Goal: Task Accomplishment & Management: Manage account settings

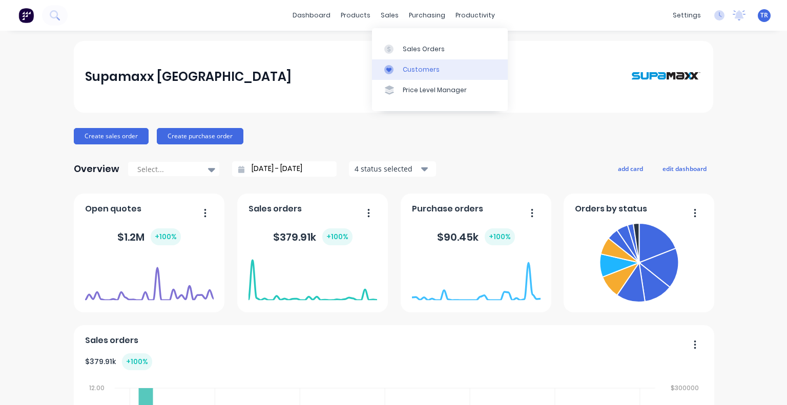
click at [392, 76] on link "Customers" at bounding box center [440, 69] width 136 height 20
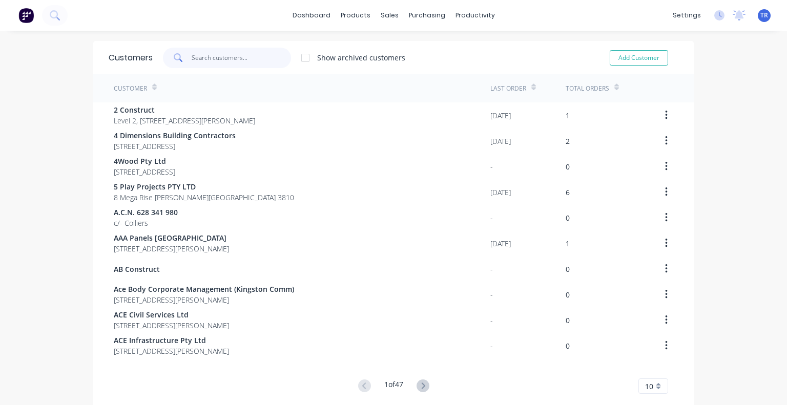
click at [201, 63] on input "text" at bounding box center [242, 58] width 100 height 20
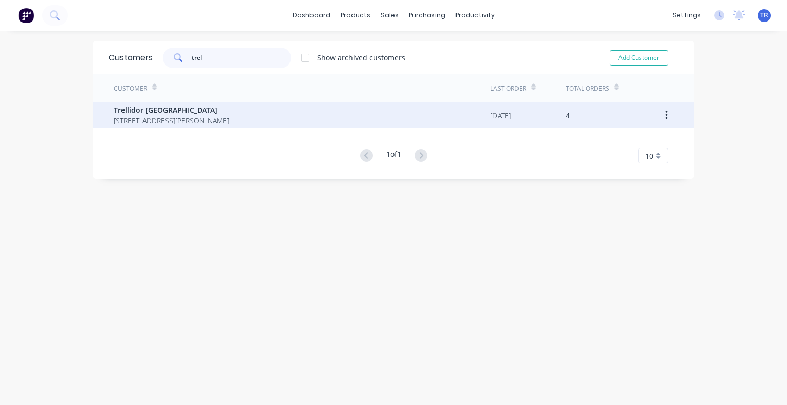
type input "trel"
click at [179, 114] on span "Trellidor [GEOGRAPHIC_DATA]" at bounding box center [171, 110] width 115 height 11
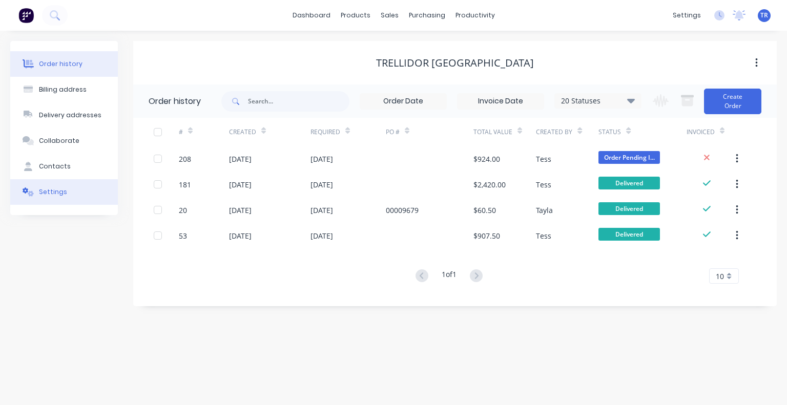
click at [67, 190] on button "Settings" at bounding box center [64, 192] width 108 height 26
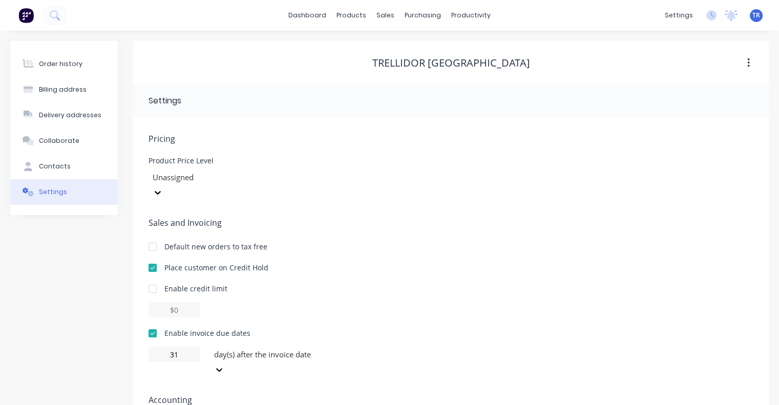
click at [153, 258] on div at bounding box center [152, 268] width 20 height 20
click at [88, 87] on button "Billing address" at bounding box center [64, 90] width 108 height 26
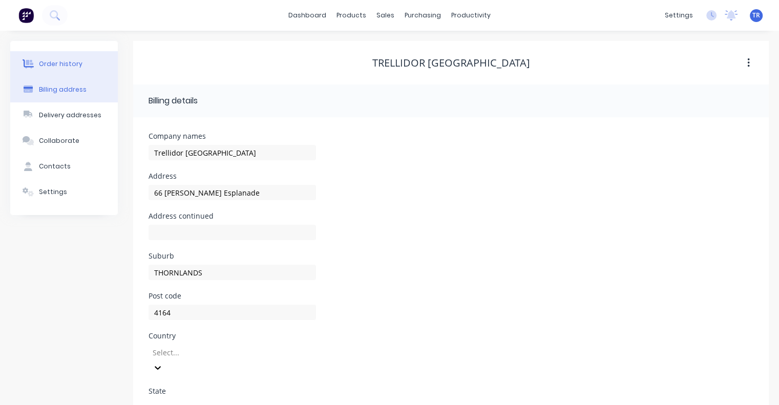
click at [87, 73] on button "Order history" at bounding box center [64, 64] width 108 height 26
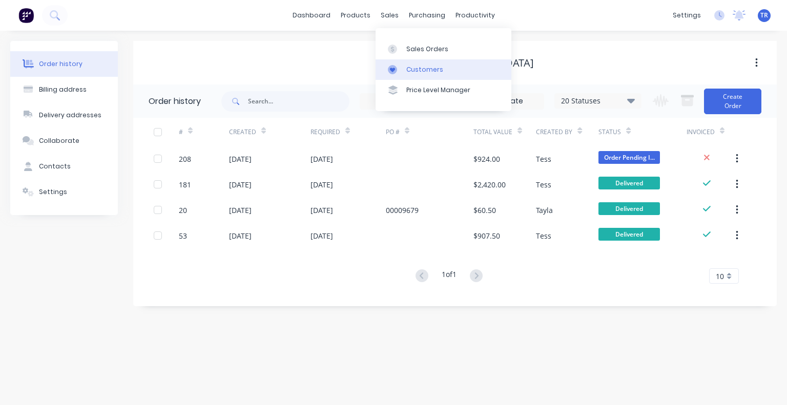
click at [401, 65] on link "Customers" at bounding box center [443, 69] width 136 height 20
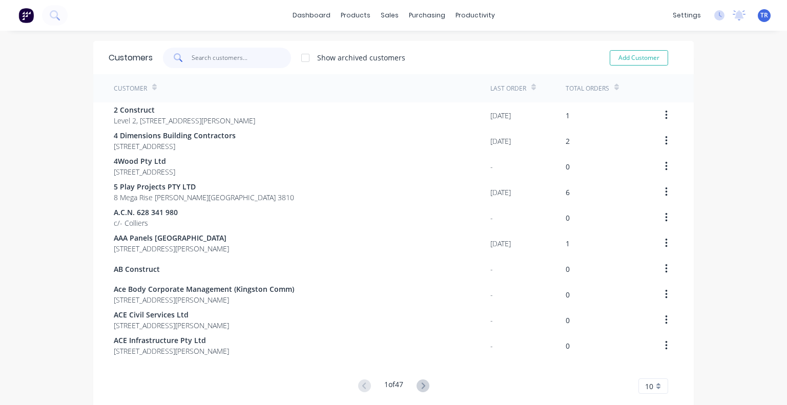
click at [234, 66] on input "text" at bounding box center [242, 58] width 100 height 20
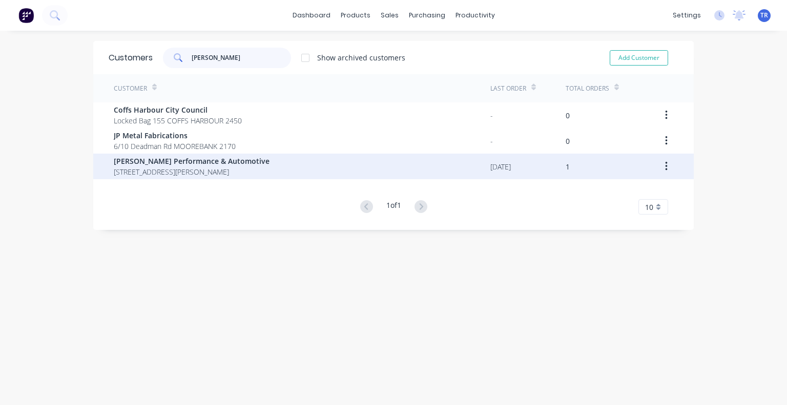
type input "[PERSON_NAME]"
click at [231, 168] on span "[STREET_ADDRESS][PERSON_NAME]" at bounding box center [192, 171] width 156 height 11
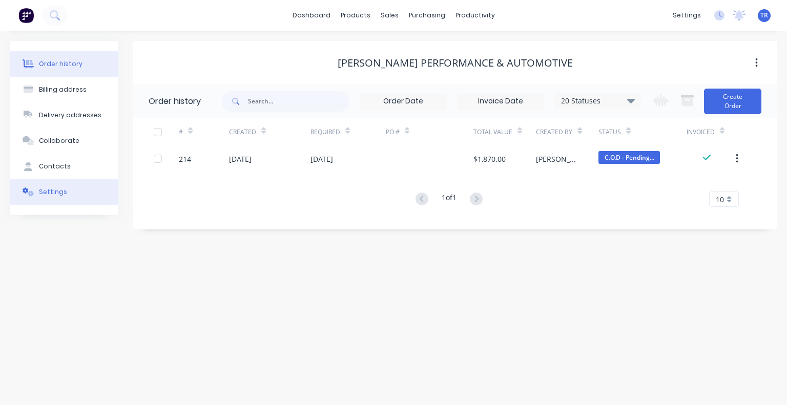
click at [74, 202] on button "Settings" at bounding box center [64, 192] width 108 height 26
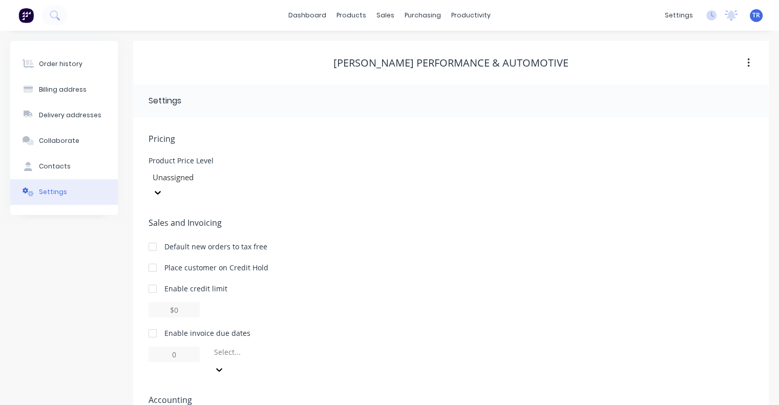
click at [153, 323] on div at bounding box center [152, 333] width 20 height 20
click at [233, 347] on div "of the current month" at bounding box center [287, 362] width 154 height 31
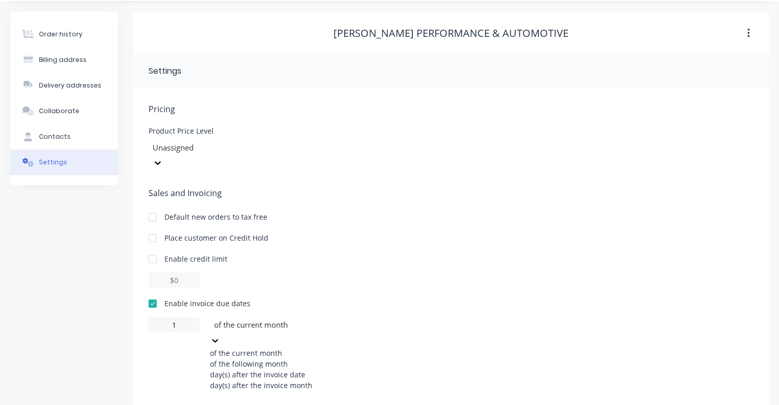
click at [234, 372] on div "day(s) after the invoice date" at bounding box center [287, 374] width 154 height 11
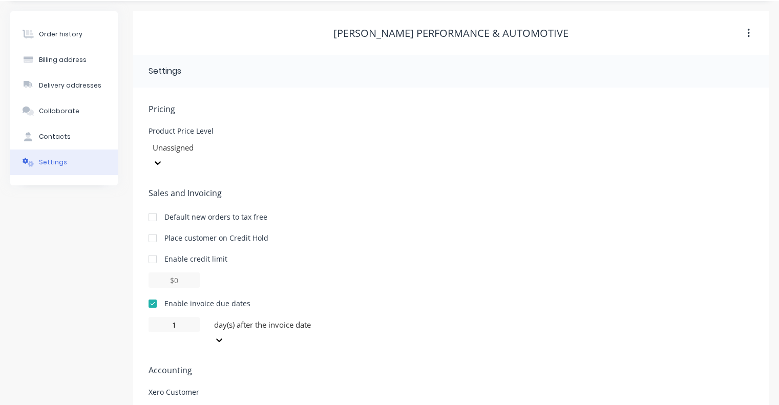
type input "0"
